Goal: Transaction & Acquisition: Subscribe to service/newsletter

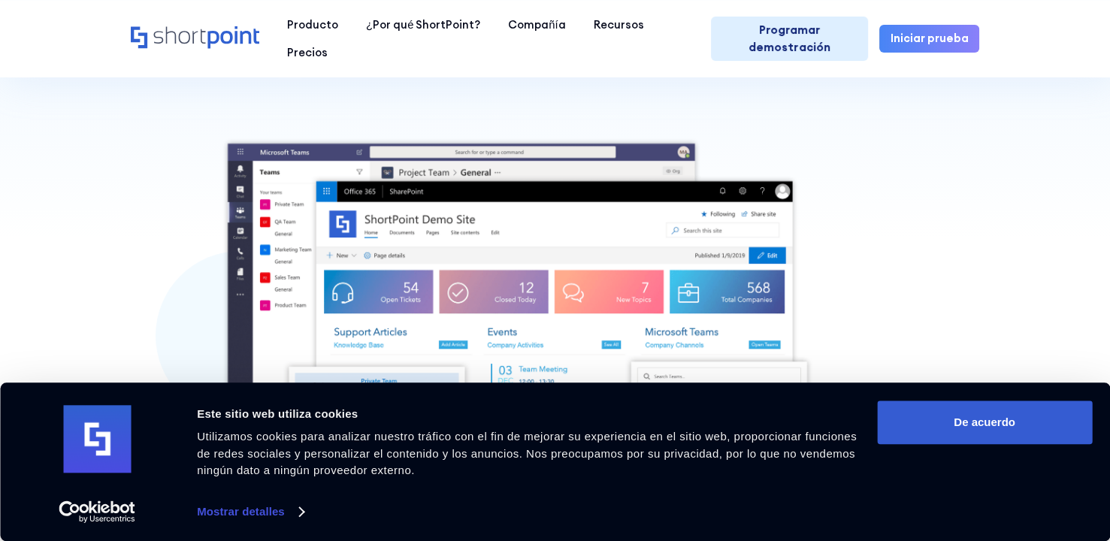
scroll to position [301, 0]
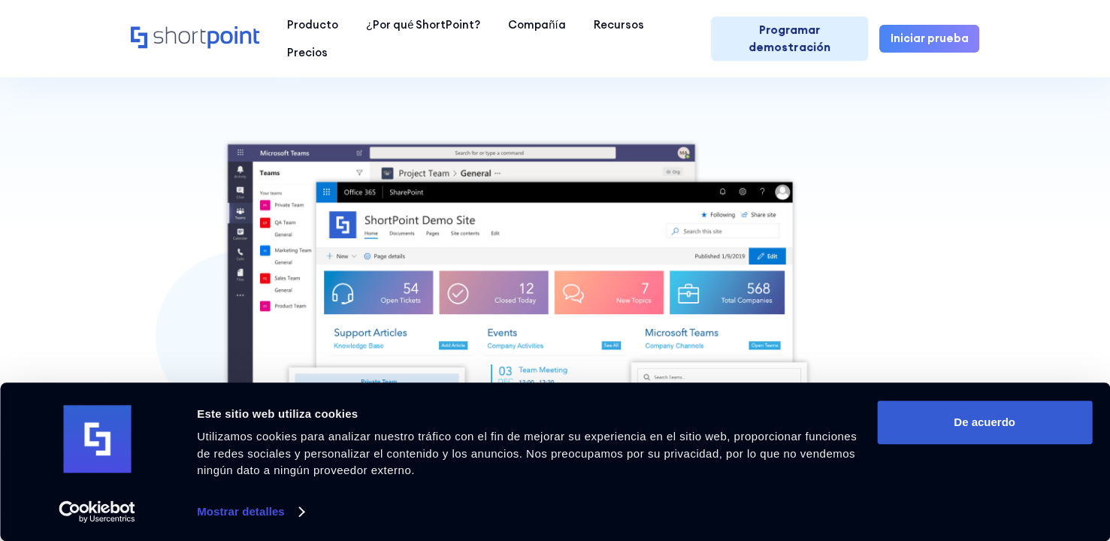
click at [904, 29] on link "Iniciar prueba" at bounding box center [929, 39] width 101 height 28
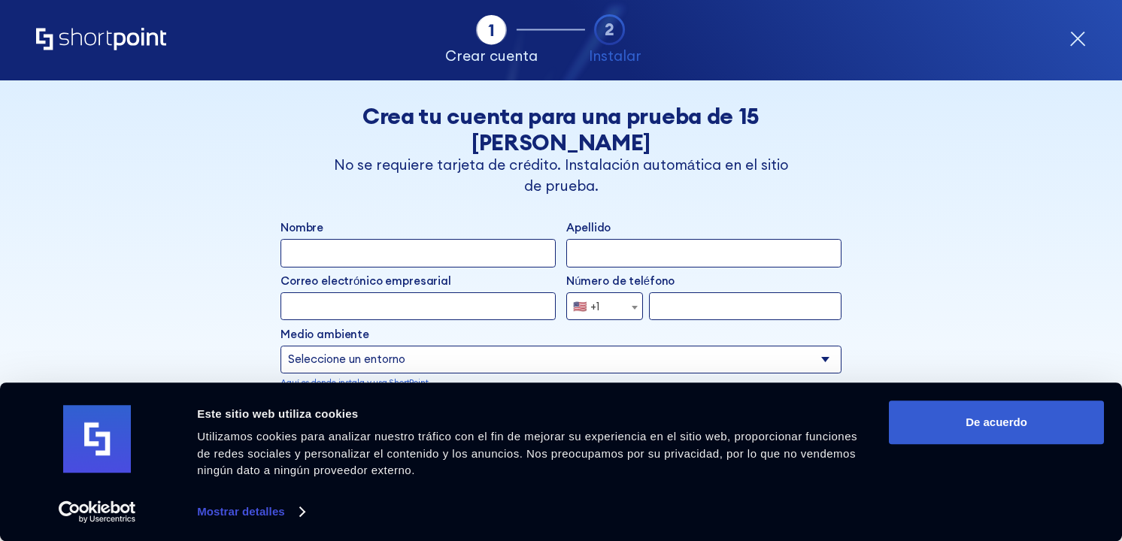
click at [1067, 38] on div "Tab 1 Tab 2 Tab 2 ShortPoint eases the setup and orchestration of Intranets and…" at bounding box center [560, 40] width 1049 height 80
click at [1079, 44] on icon "forma" at bounding box center [1077, 39] width 17 height 17
